Goal: Task Accomplishment & Management: Use online tool/utility

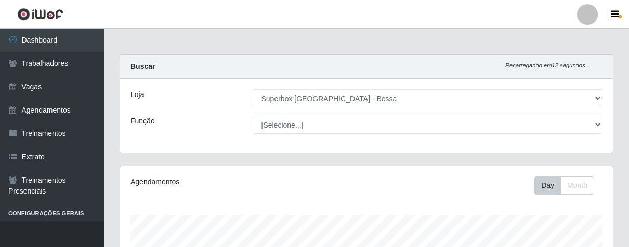
click at [48, 90] on link "Vagas" at bounding box center [52, 86] width 104 height 23
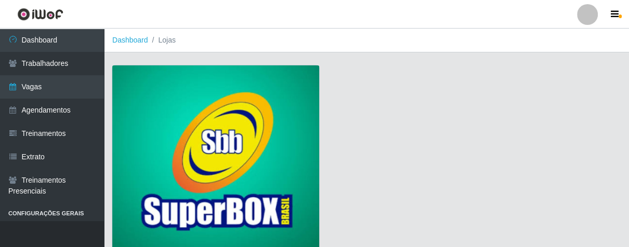
scroll to position [79, 0]
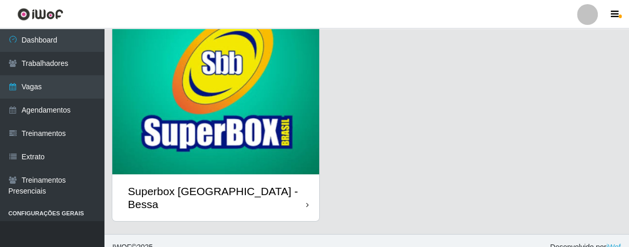
click at [302, 190] on div "Superbox [GEOGRAPHIC_DATA] - Bessa" at bounding box center [215, 198] width 207 height 47
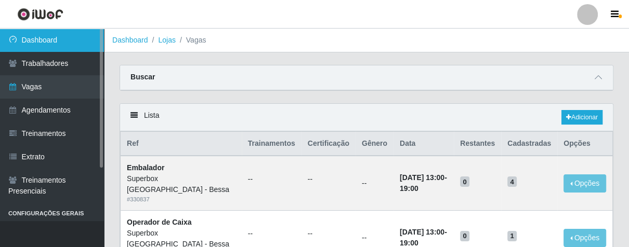
click at [63, 37] on link "Dashboard" at bounding box center [52, 40] width 104 height 23
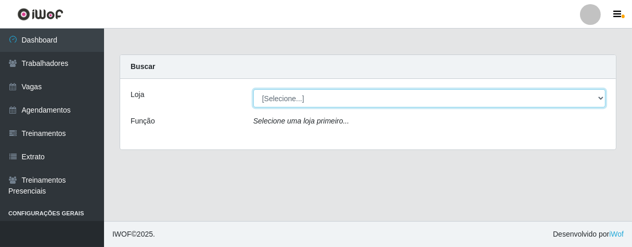
click at [350, 97] on select "[Selecione...] Superbox [GEOGRAPHIC_DATA] - Bessa" at bounding box center [429, 98] width 352 height 18
select select "206"
click at [253, 89] on select "[Selecione...] Superbox [GEOGRAPHIC_DATA] - Bessa" at bounding box center [429, 98] width 352 height 18
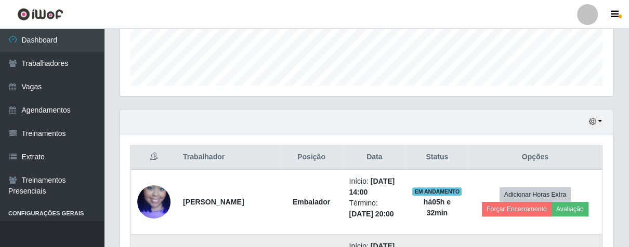
scroll to position [228, 0]
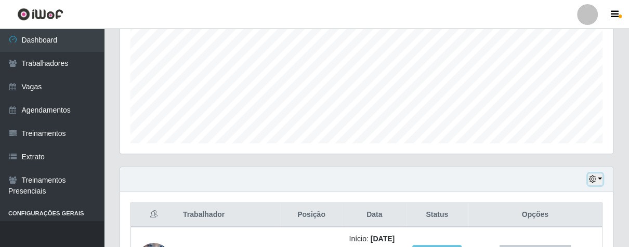
click at [602, 181] on button "button" at bounding box center [595, 180] width 15 height 12
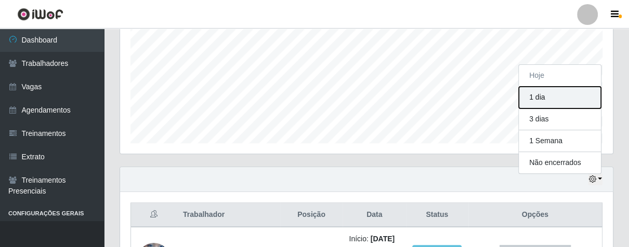
click at [562, 96] on button "1 dia" at bounding box center [560, 98] width 82 height 22
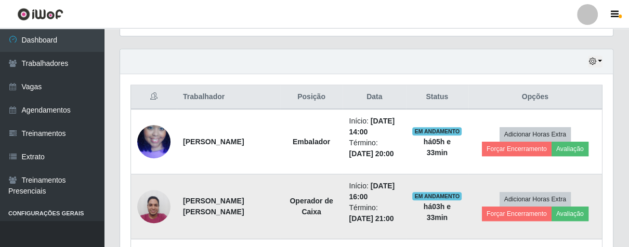
scroll to position [517, 0]
